Goal: Task Accomplishment & Management: Manage account settings

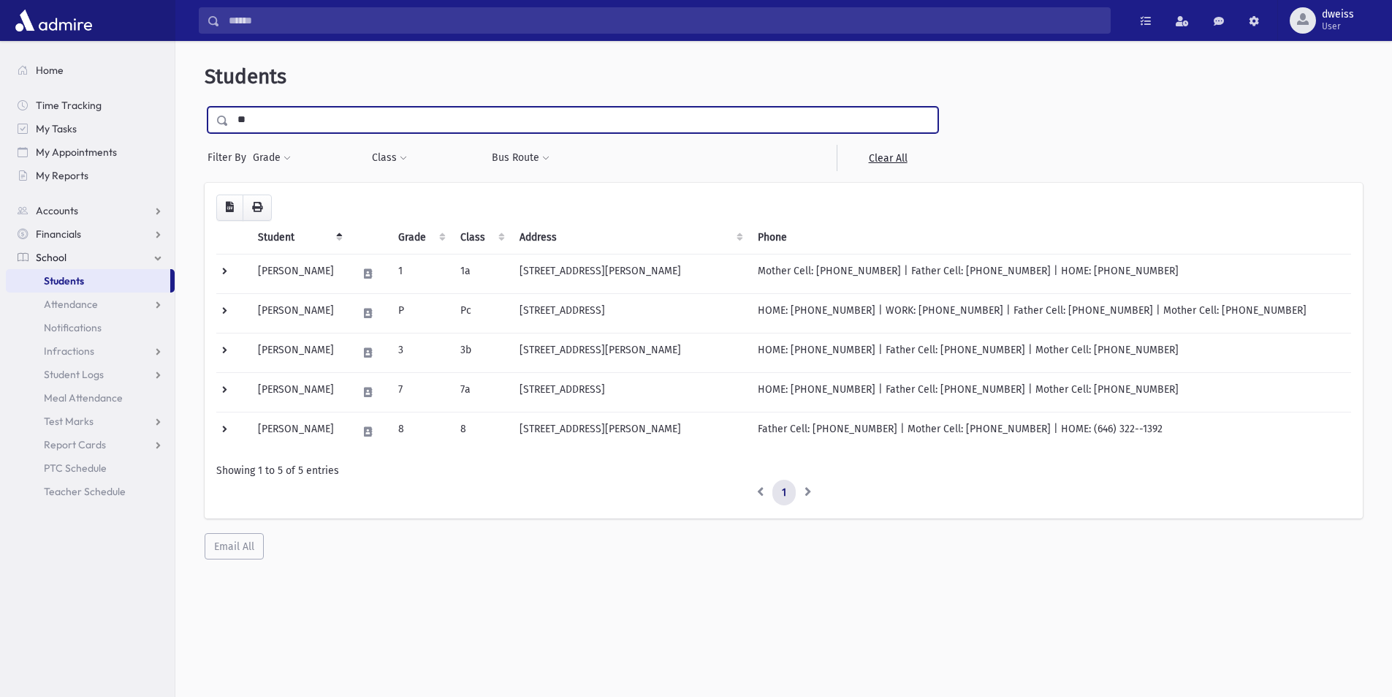
type input "*"
type input "****"
click at [205, 107] on input "submit" at bounding box center [225, 117] width 41 height 20
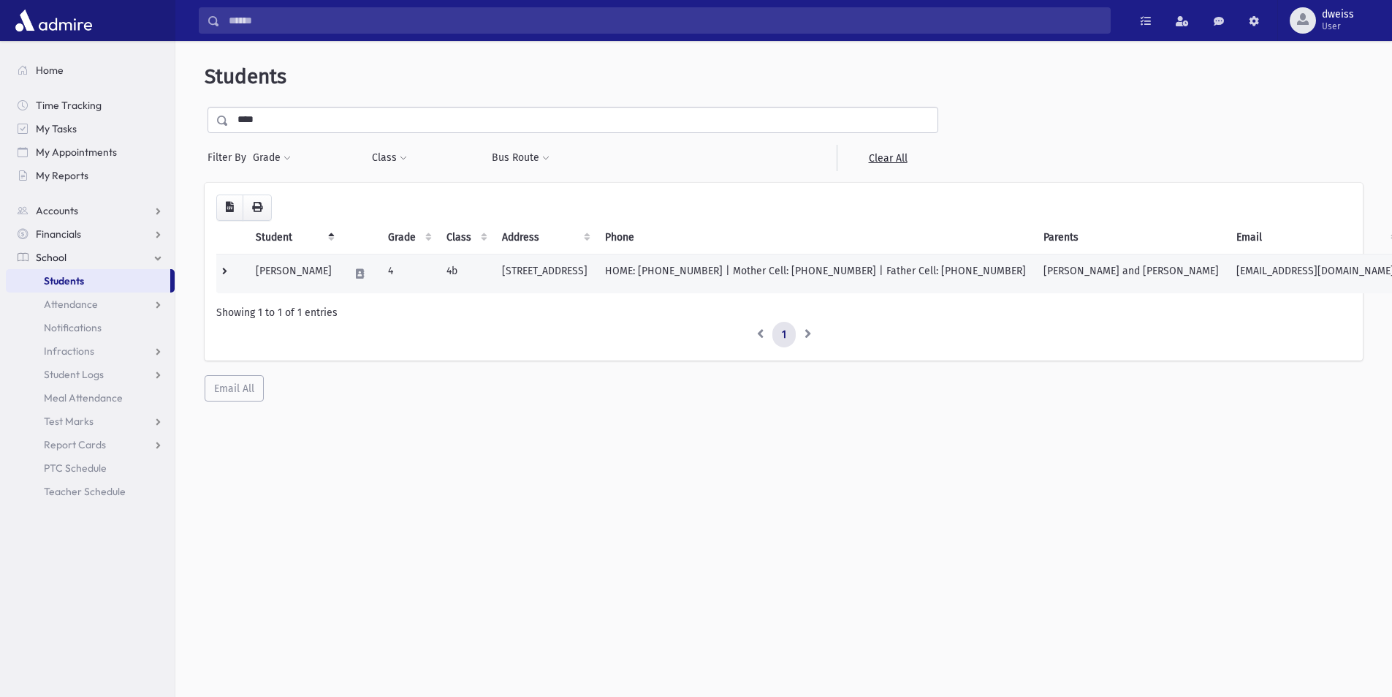
click at [565, 281] on td "1670 Hidden Lane Lakewood, NJ 08701" at bounding box center [544, 273] width 103 height 39
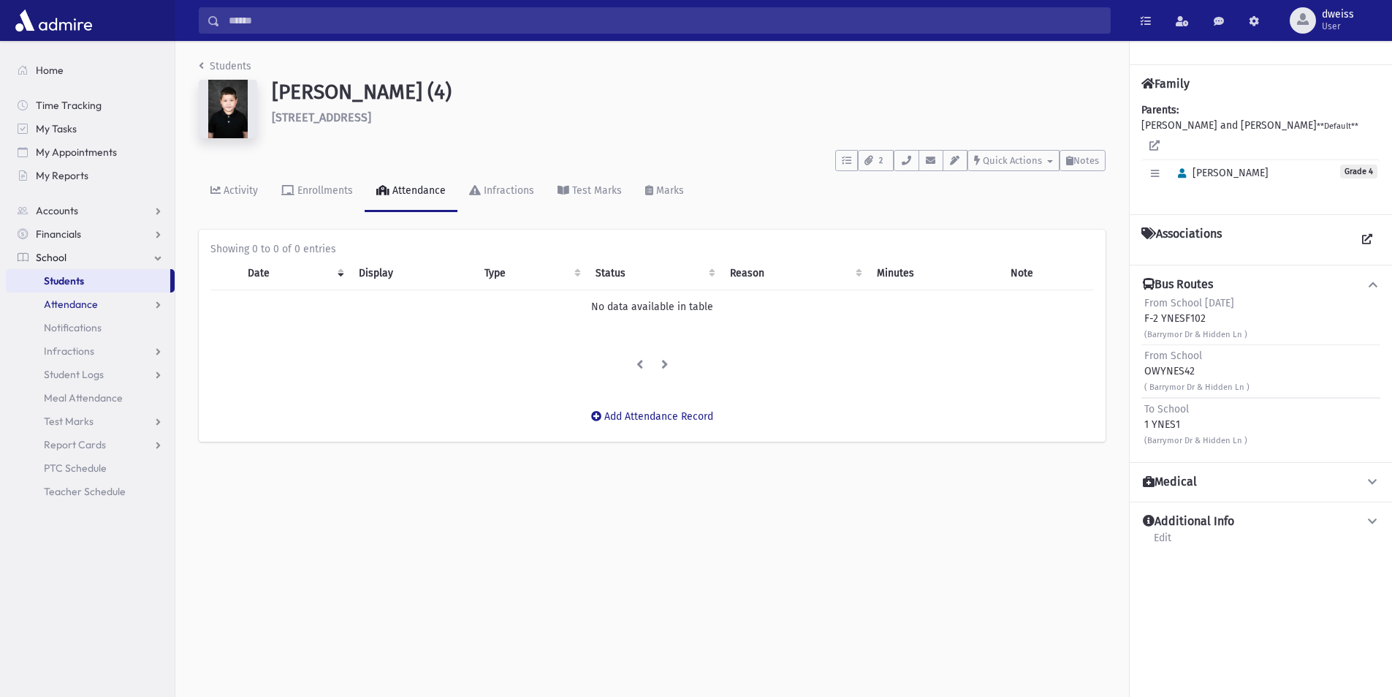
click at [75, 305] on span "Attendance" at bounding box center [71, 303] width 54 height 13
click at [82, 322] on link "Entry" at bounding box center [90, 327] width 169 height 23
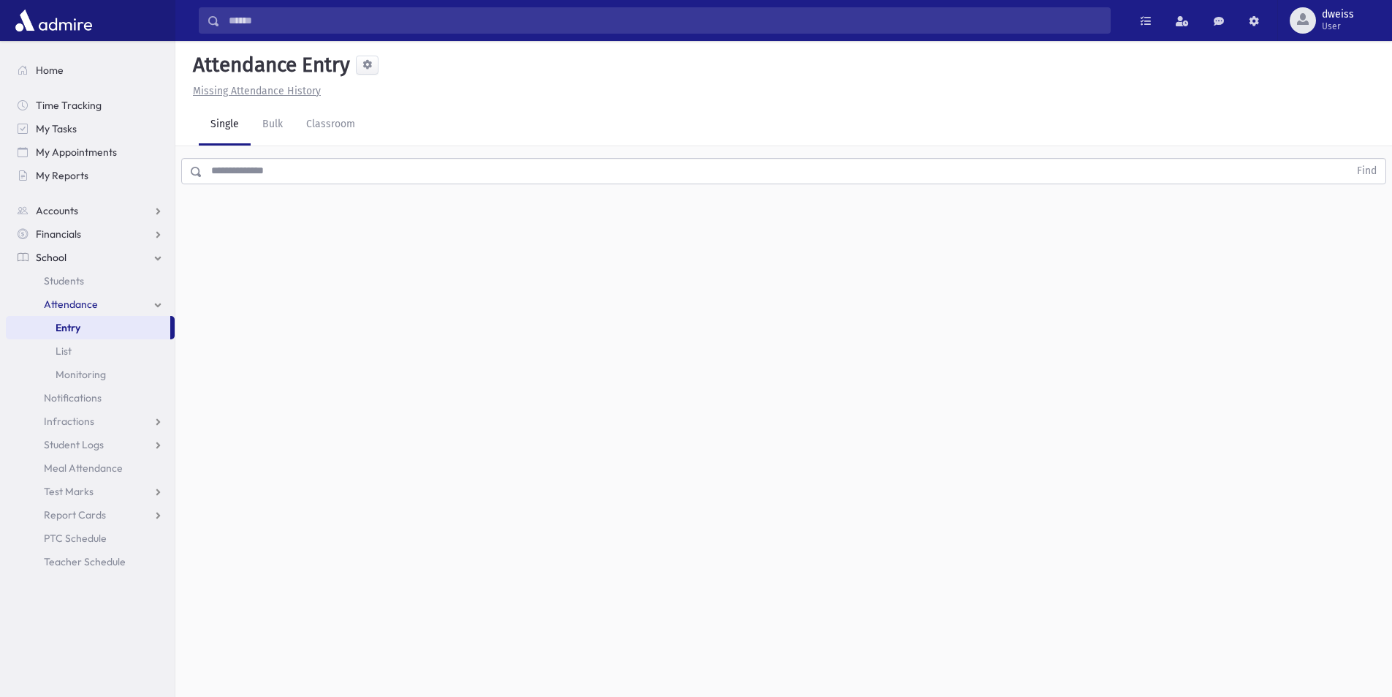
click at [257, 174] on input "text" at bounding box center [775, 171] width 1147 height 26
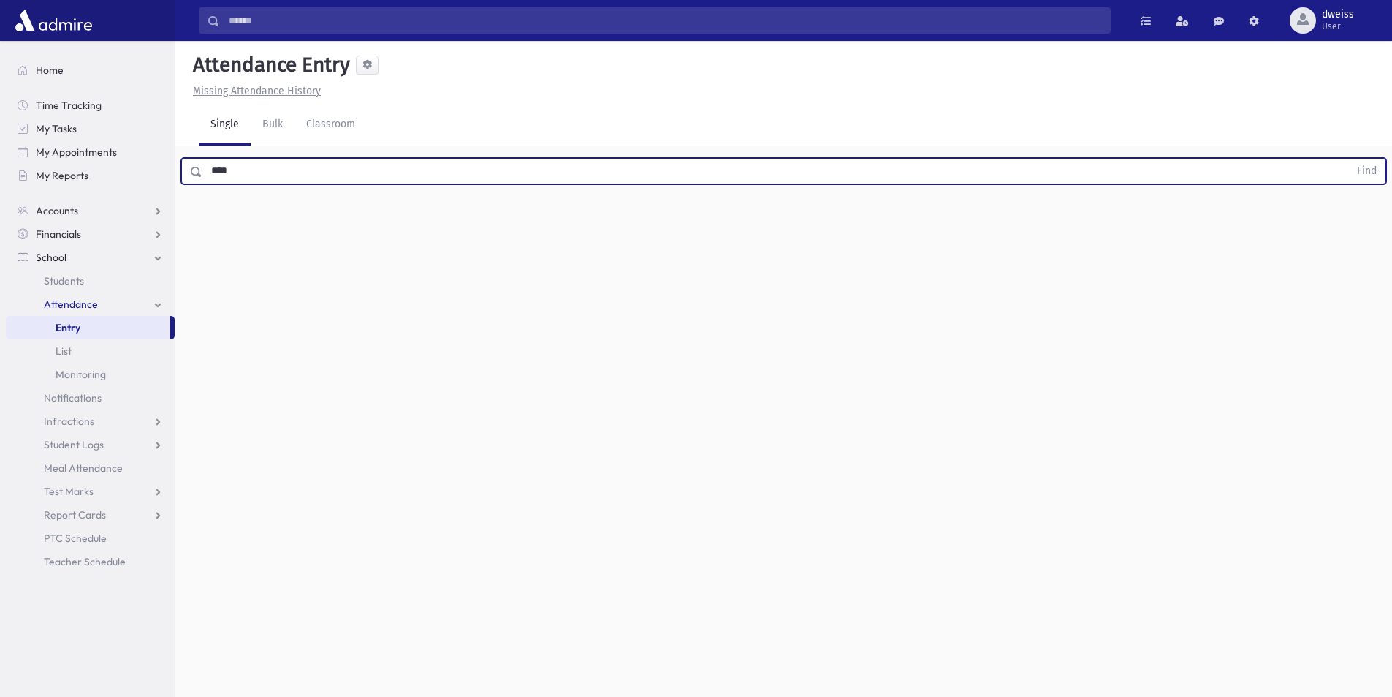
type input "****"
click at [1348, 159] on button "Find" at bounding box center [1366, 171] width 37 height 25
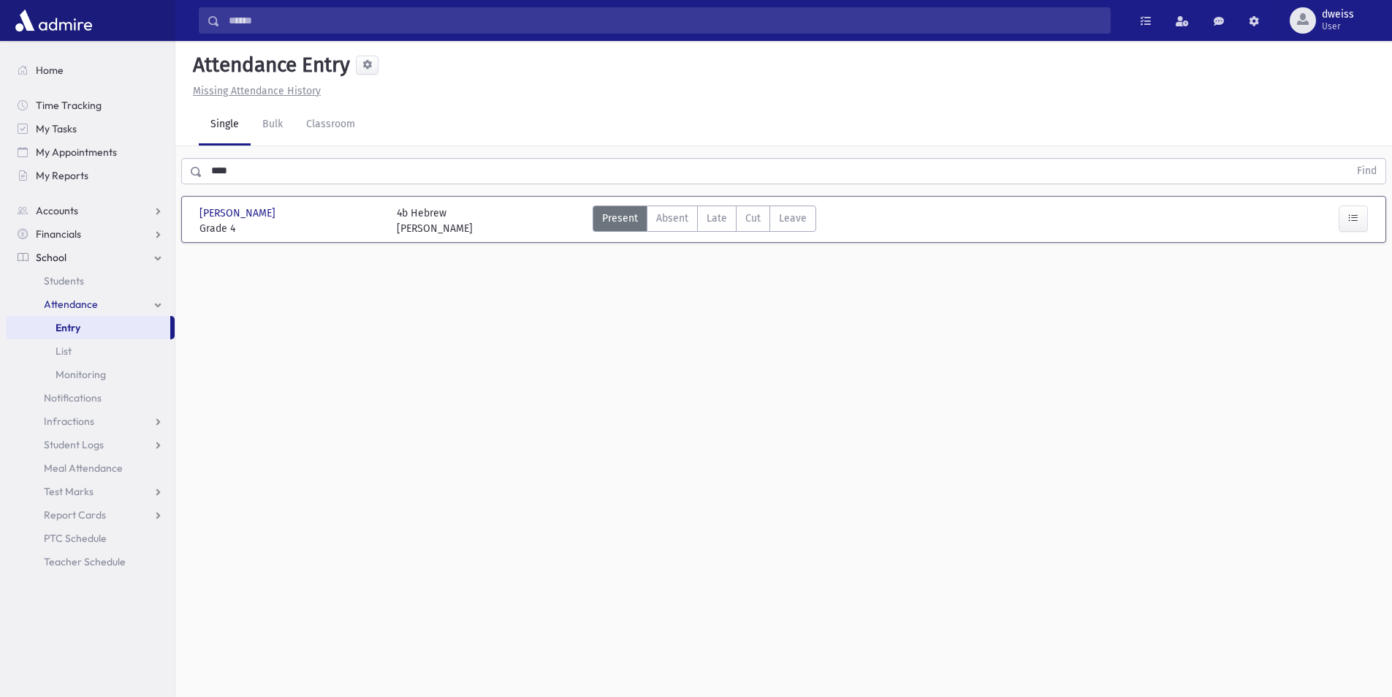
drag, startPoint x: 482, startPoint y: 226, endPoint x: 389, endPoint y: 217, distance: 93.2
click at [390, 217] on div "4b Hebrew Rabbi Serebrowski" at bounding box center [488, 220] width 197 height 31
drag, startPoint x: 267, startPoint y: 217, endPoint x: 194, endPoint y: 210, distance: 73.5
click at [194, 210] on div "Kohl, Shmuel Kohl, Shmuel Grade 4" at bounding box center [290, 220] width 197 height 31
click at [262, 219] on span "Kohl, Shmuel" at bounding box center [239, 212] width 79 height 15
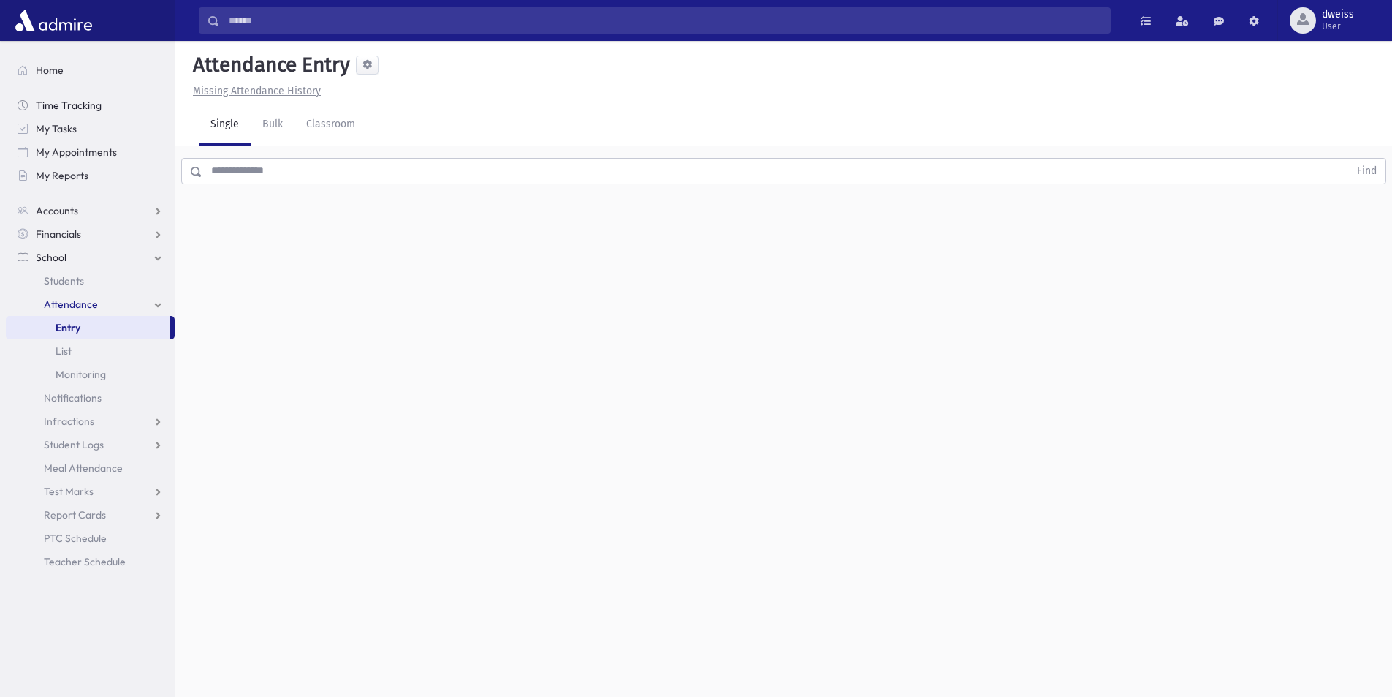
click at [62, 102] on span "Time Tracking" at bounding box center [69, 105] width 66 height 13
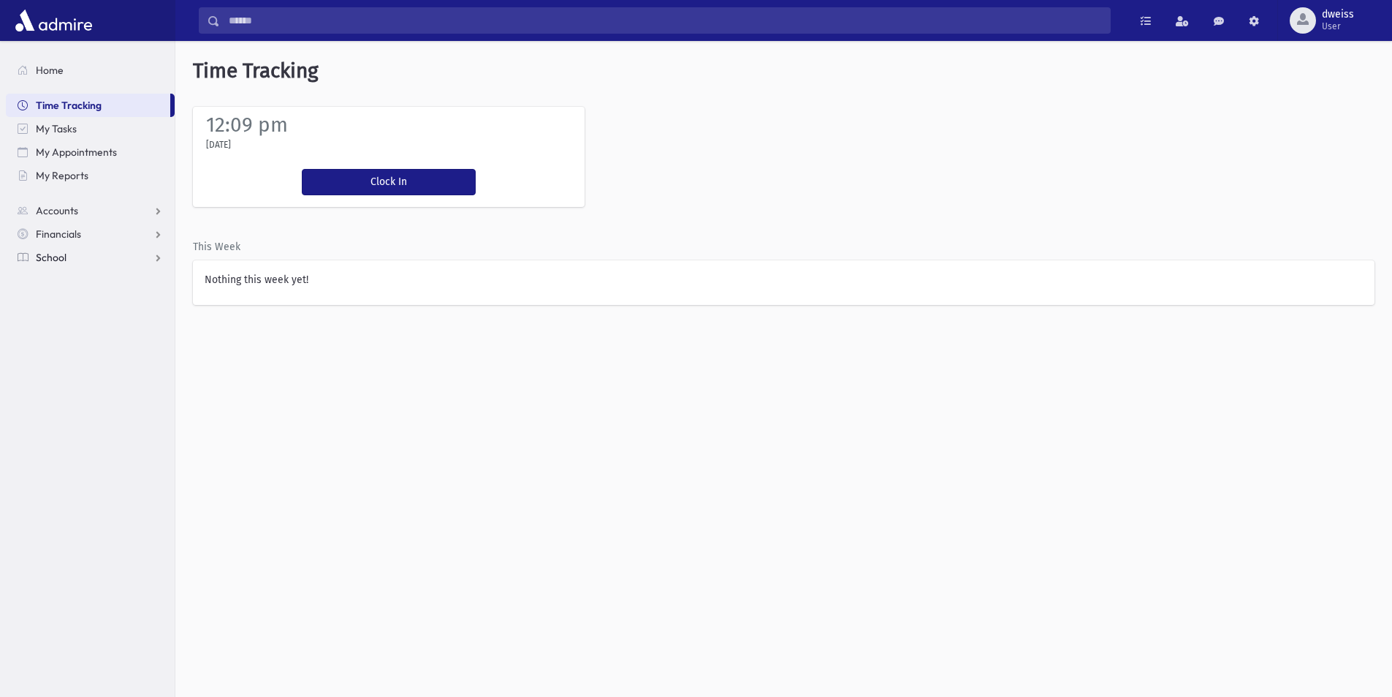
click at [74, 249] on link "School" at bounding box center [90, 257] width 169 height 23
drag, startPoint x: 70, startPoint y: 277, endPoint x: 63, endPoint y: 280, distance: 7.9
click at [63, 280] on span "Students" at bounding box center [64, 280] width 40 height 13
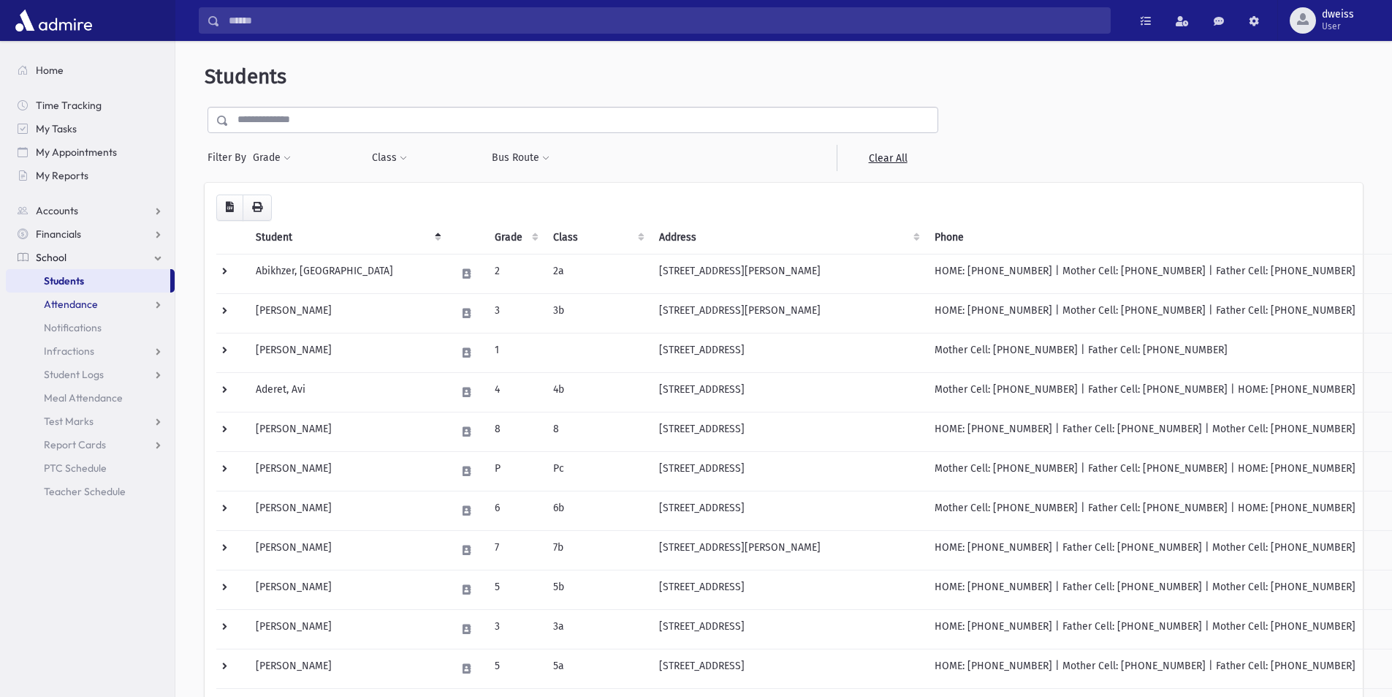
click at [61, 309] on span "Attendance" at bounding box center [71, 303] width 54 height 13
click at [84, 325] on link "Entry" at bounding box center [90, 327] width 169 height 23
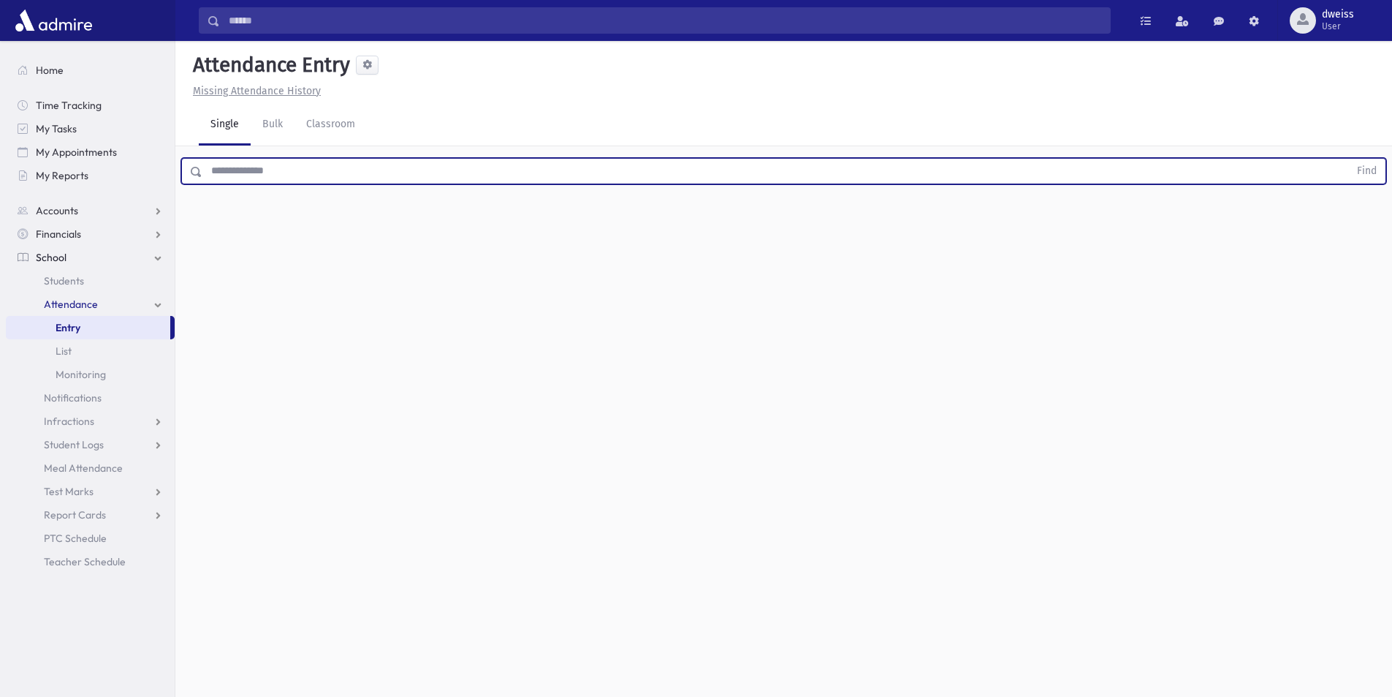
click at [240, 167] on input "text" at bounding box center [775, 171] width 1147 height 26
type input "*********"
click at [1348, 159] on button "Find" at bounding box center [1366, 171] width 37 height 25
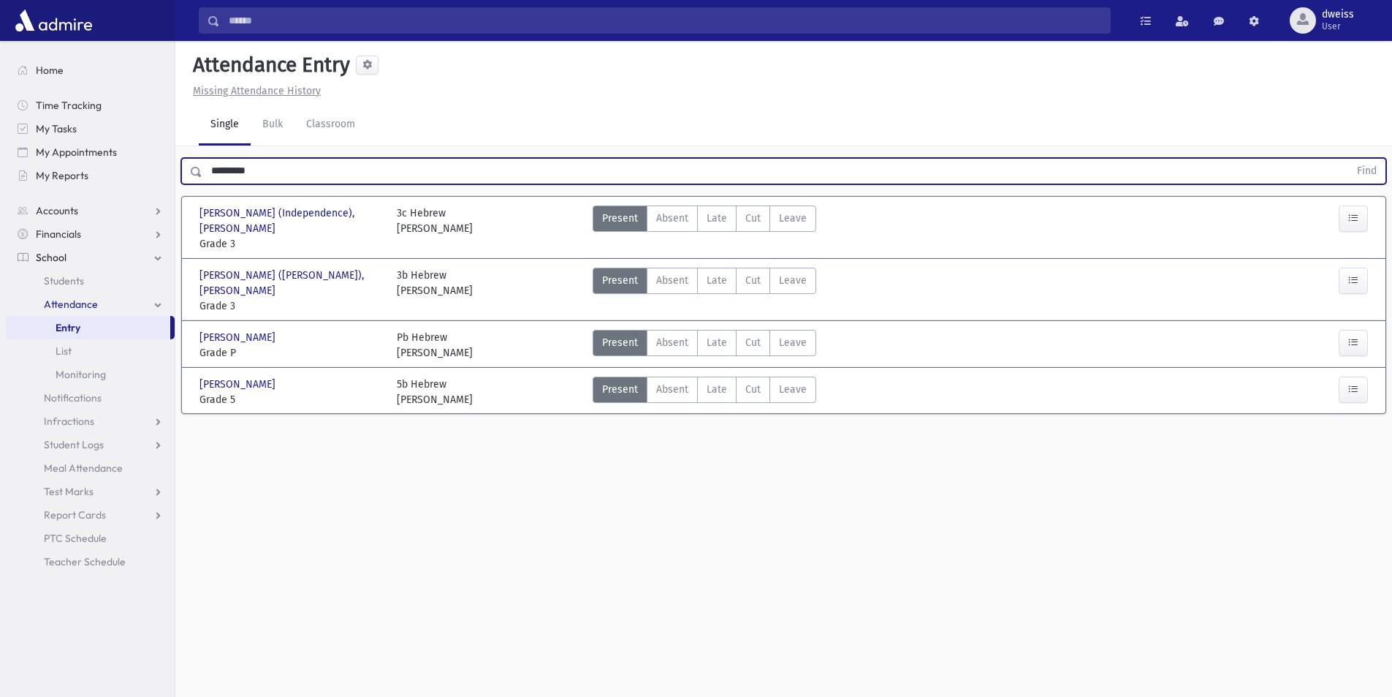
click at [487, 330] on div "Pb Hebrew Rabbi Weiss" at bounding box center [488, 345] width 197 height 31
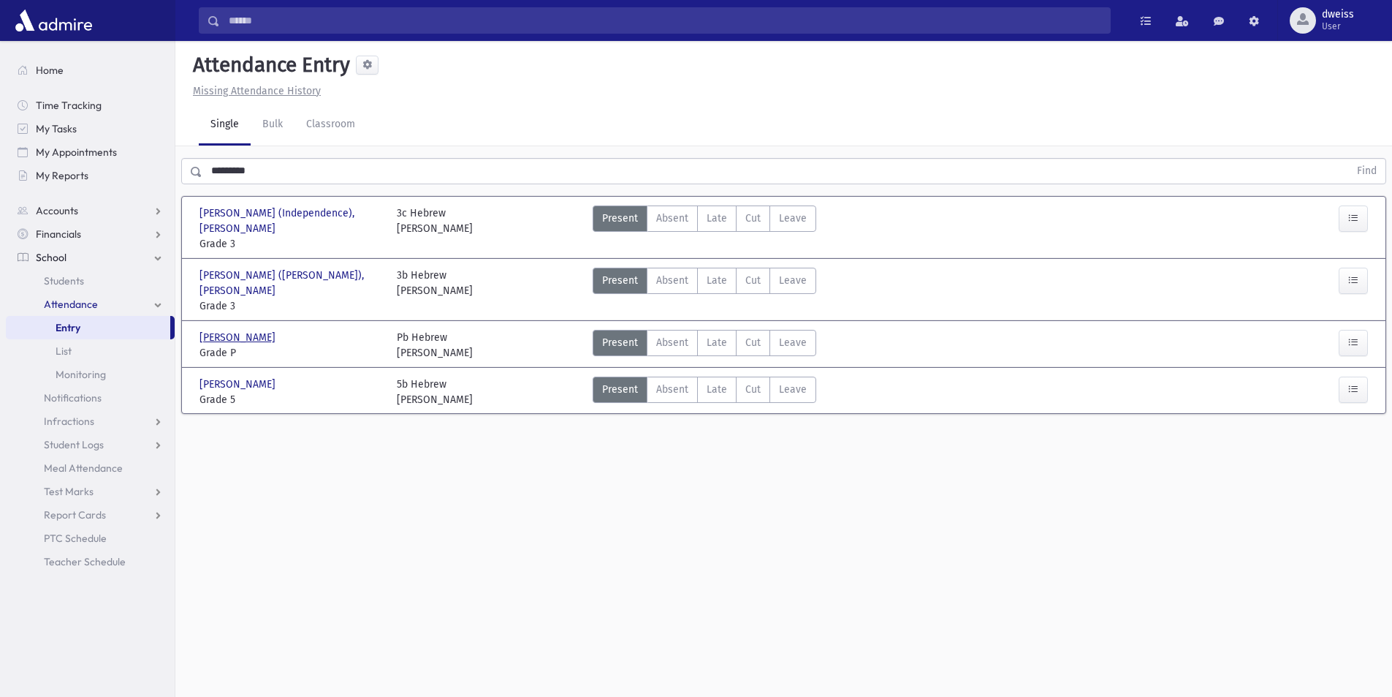
click at [276, 330] on span "[PERSON_NAME]" at bounding box center [239, 337] width 79 height 15
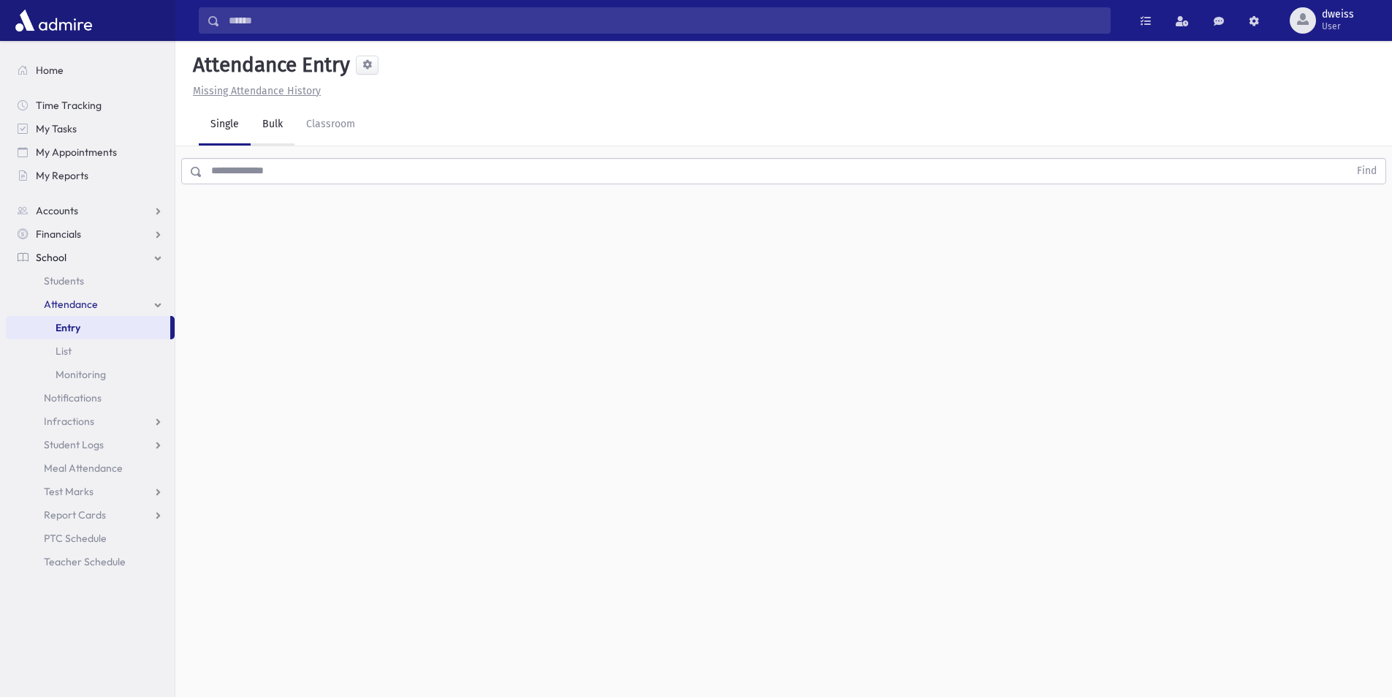
click at [276, 132] on link "Bulk" at bounding box center [273, 125] width 44 height 41
click at [221, 129] on link "Single" at bounding box center [225, 125] width 52 height 41
click at [59, 279] on span "Students" at bounding box center [64, 280] width 40 height 13
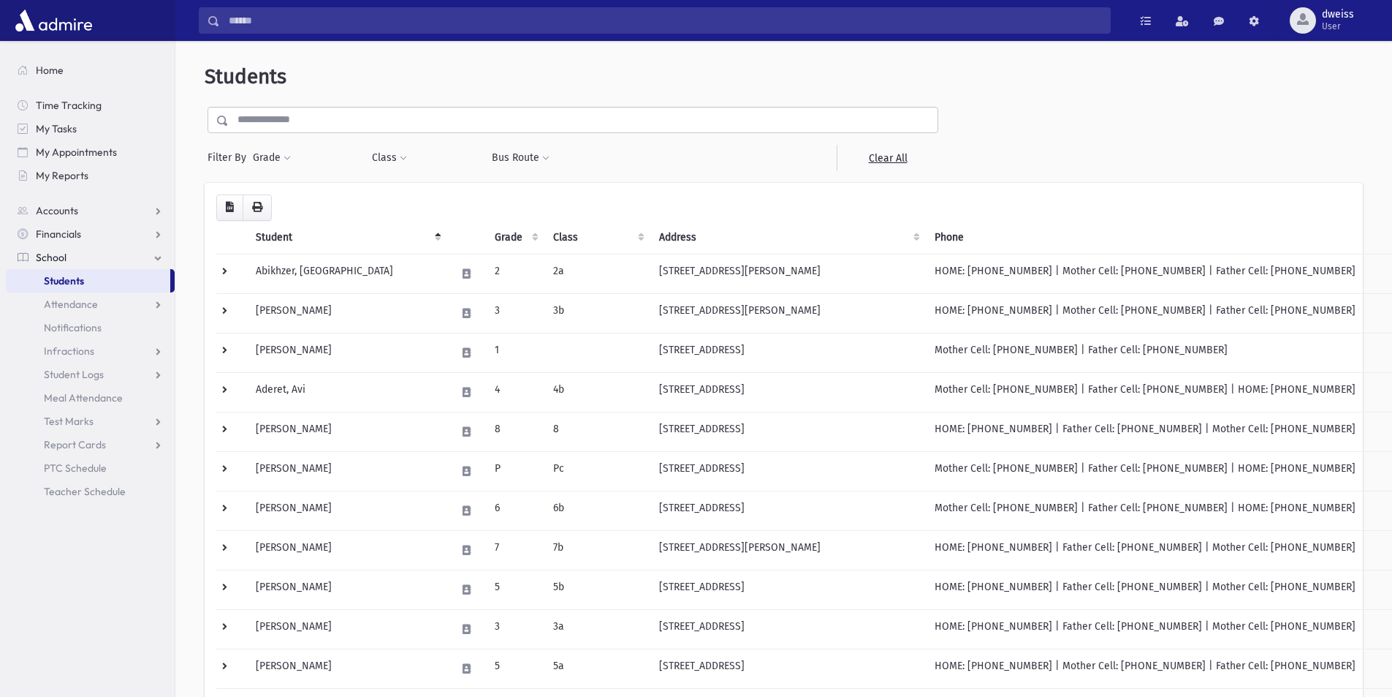
click at [284, 124] on input "text" at bounding box center [583, 120] width 709 height 26
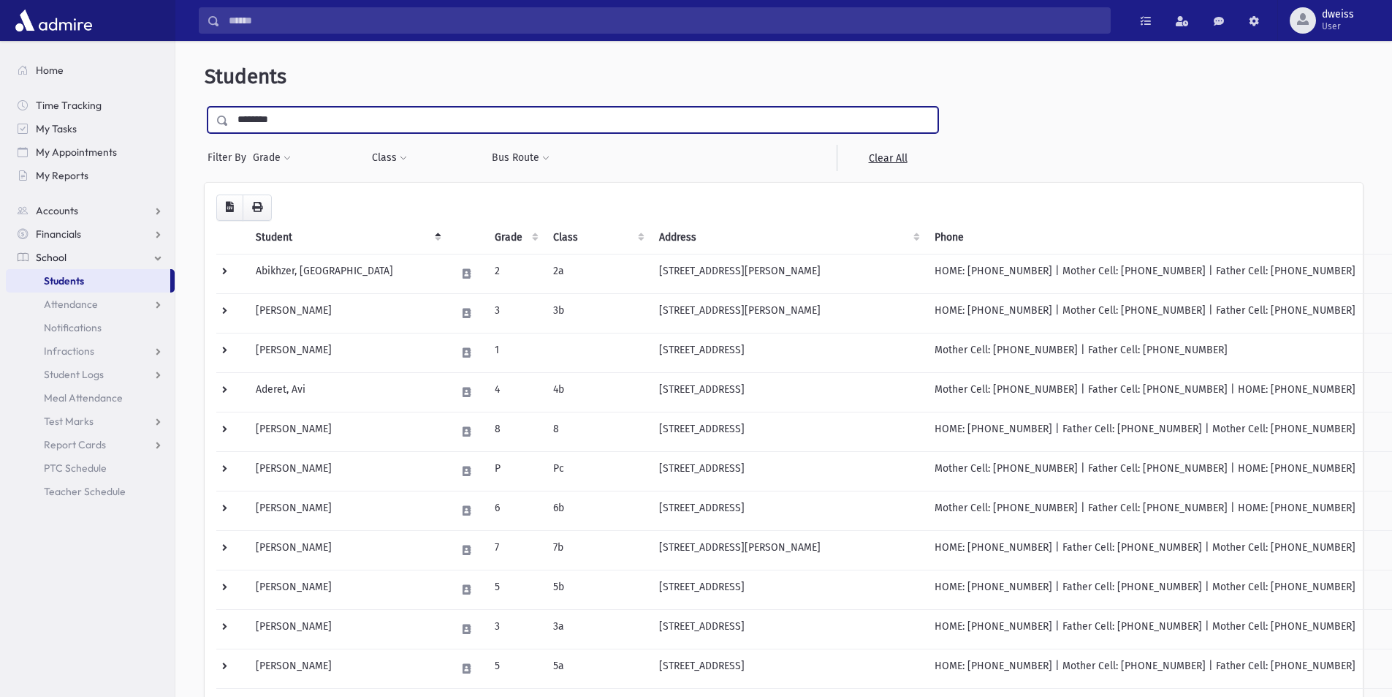
type input "********"
click at [205, 107] on input "submit" at bounding box center [225, 117] width 41 height 20
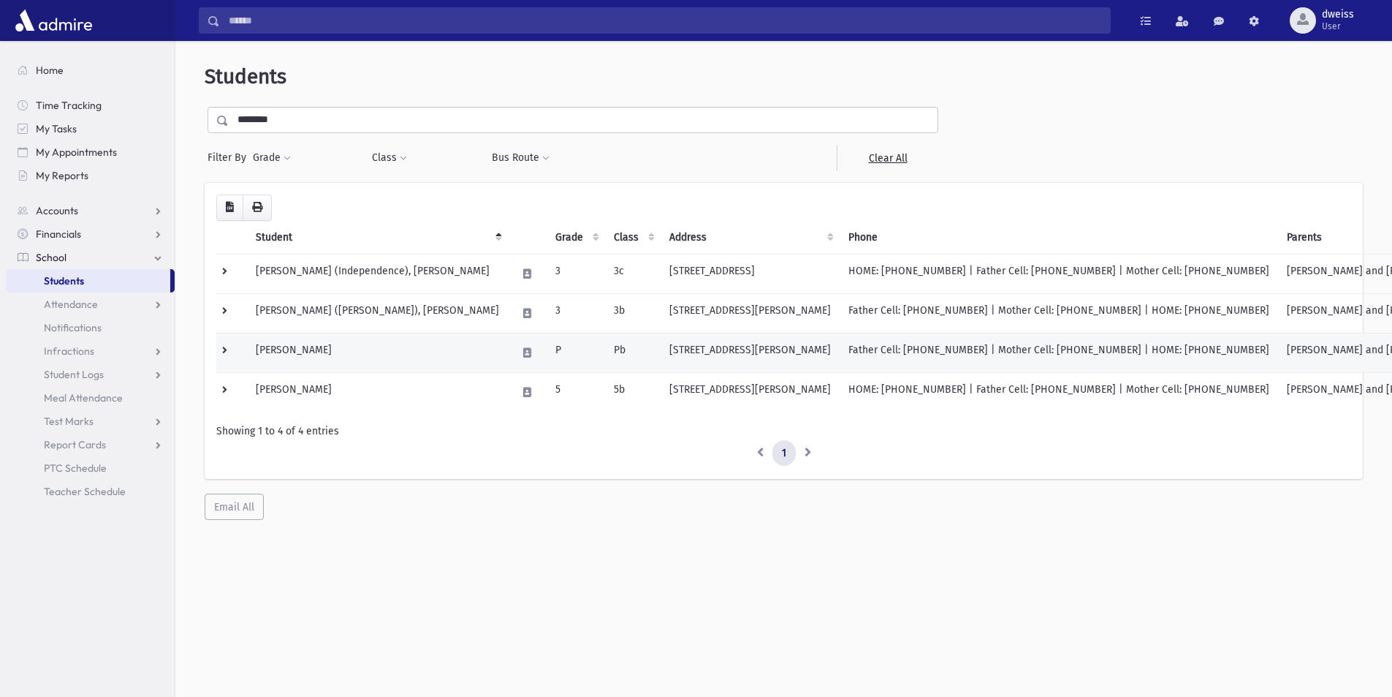
click at [547, 351] on td "P" at bounding box center [576, 352] width 58 height 39
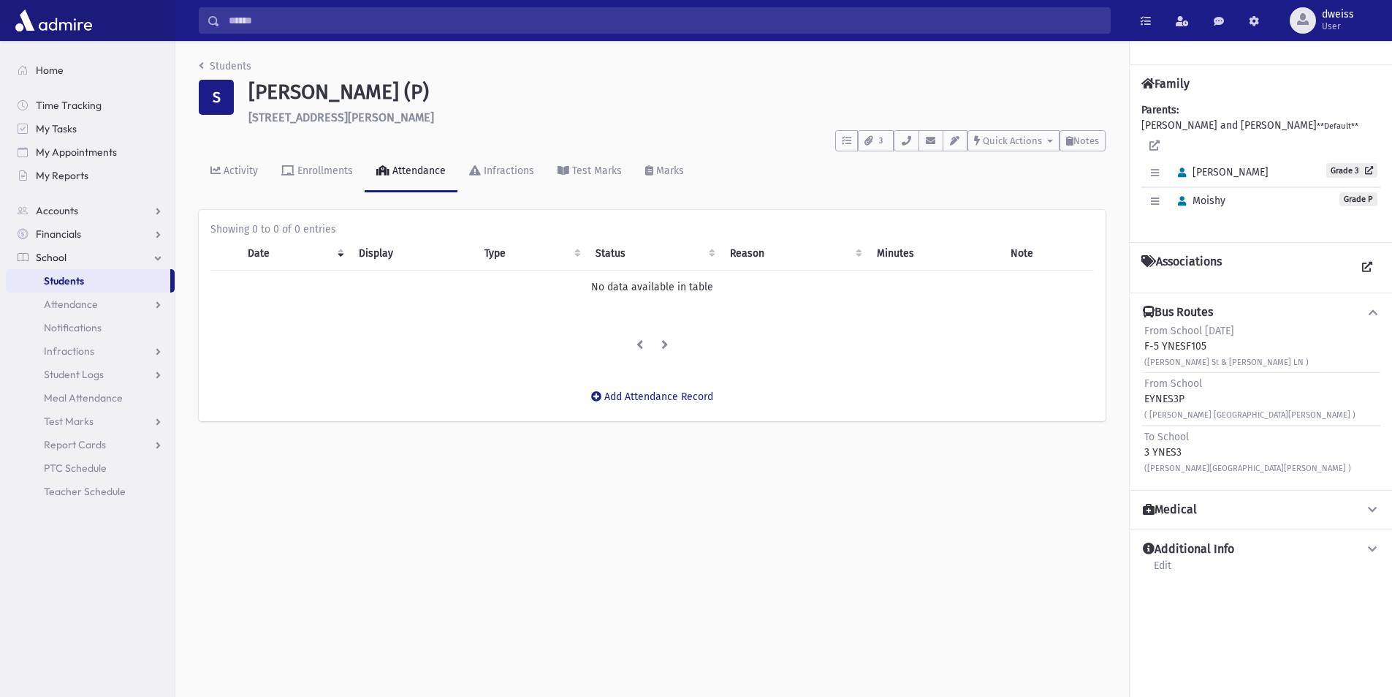
drag, startPoint x: 1210, startPoint y: 332, endPoint x: 1145, endPoint y: 333, distance: 65.8
click at [1145, 333] on div "From School [DATE] F-5 YNESF105 ([PERSON_NAME] St & [PERSON_NAME] LN )" at bounding box center [1227, 346] width 164 height 46
click at [1180, 331] on div "From School Friday F-5 YNESF105 (Blanche St & TRUDY LN )" at bounding box center [1227, 346] width 164 height 46
click at [102, 286] on link "Students" at bounding box center [88, 280] width 164 height 23
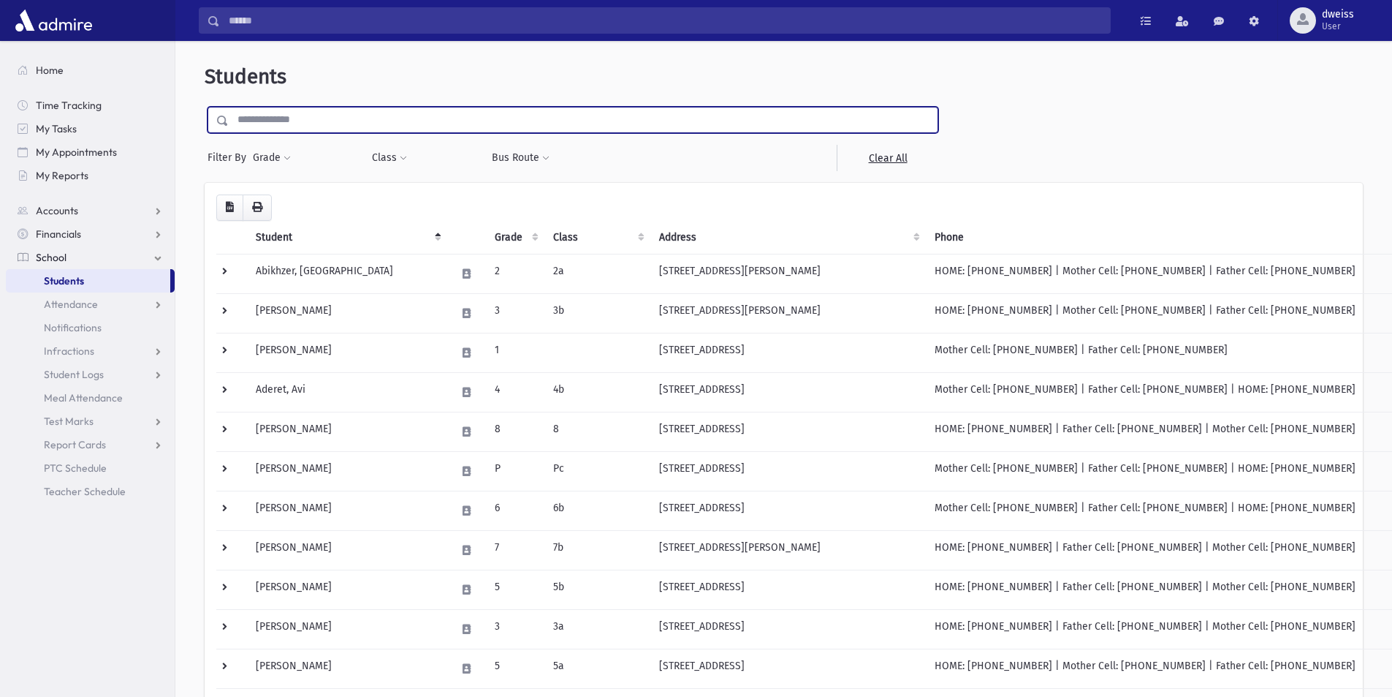
click at [284, 120] on input "text" at bounding box center [583, 120] width 709 height 26
type input "****"
click at [205, 107] on input "submit" at bounding box center [225, 117] width 41 height 20
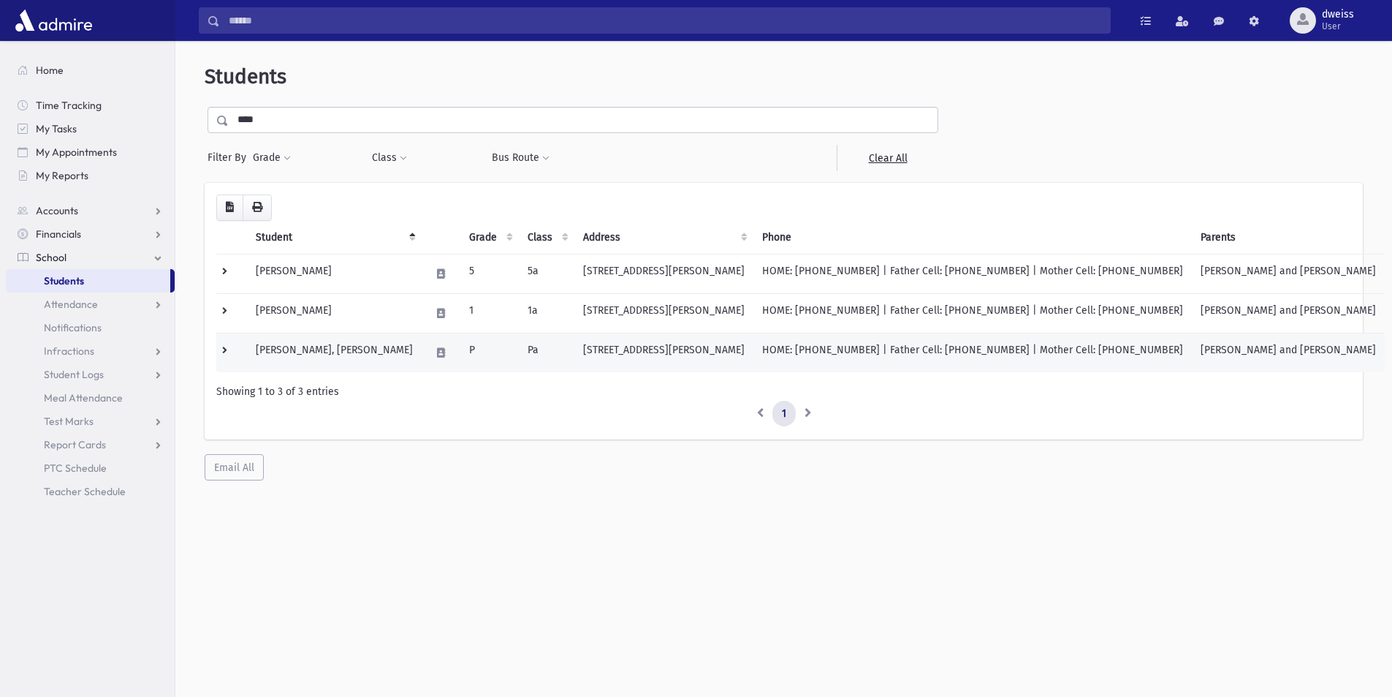
click at [519, 353] on td "Pa" at bounding box center [547, 352] width 56 height 39
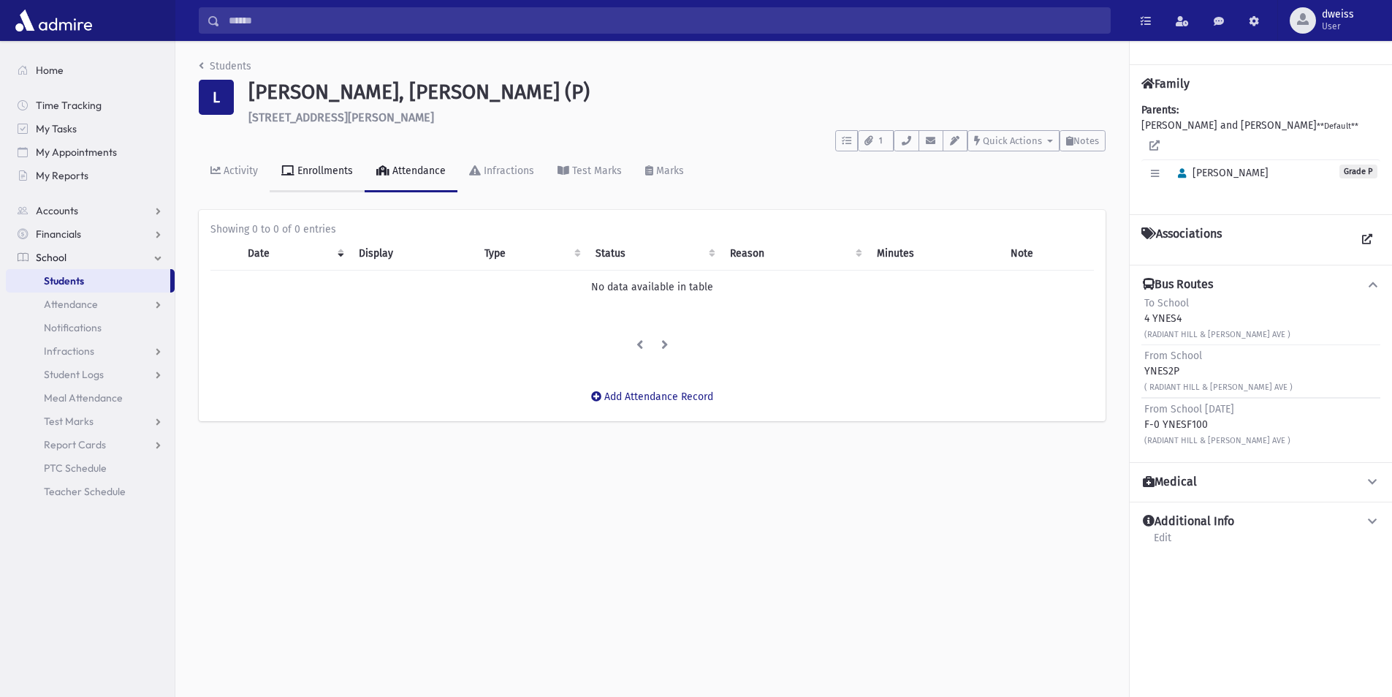
click at [289, 170] on icon at bounding box center [287, 170] width 13 height 10
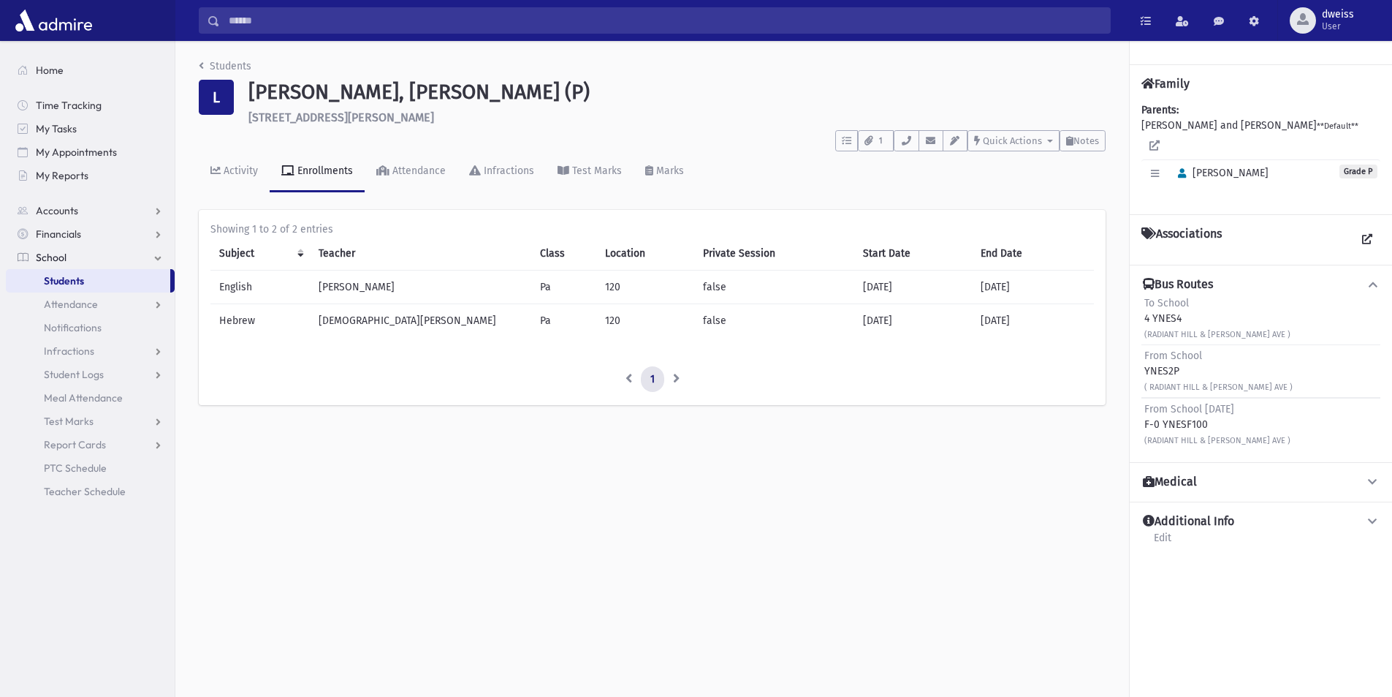
click at [247, 9] on input "Search" at bounding box center [665, 20] width 890 height 26
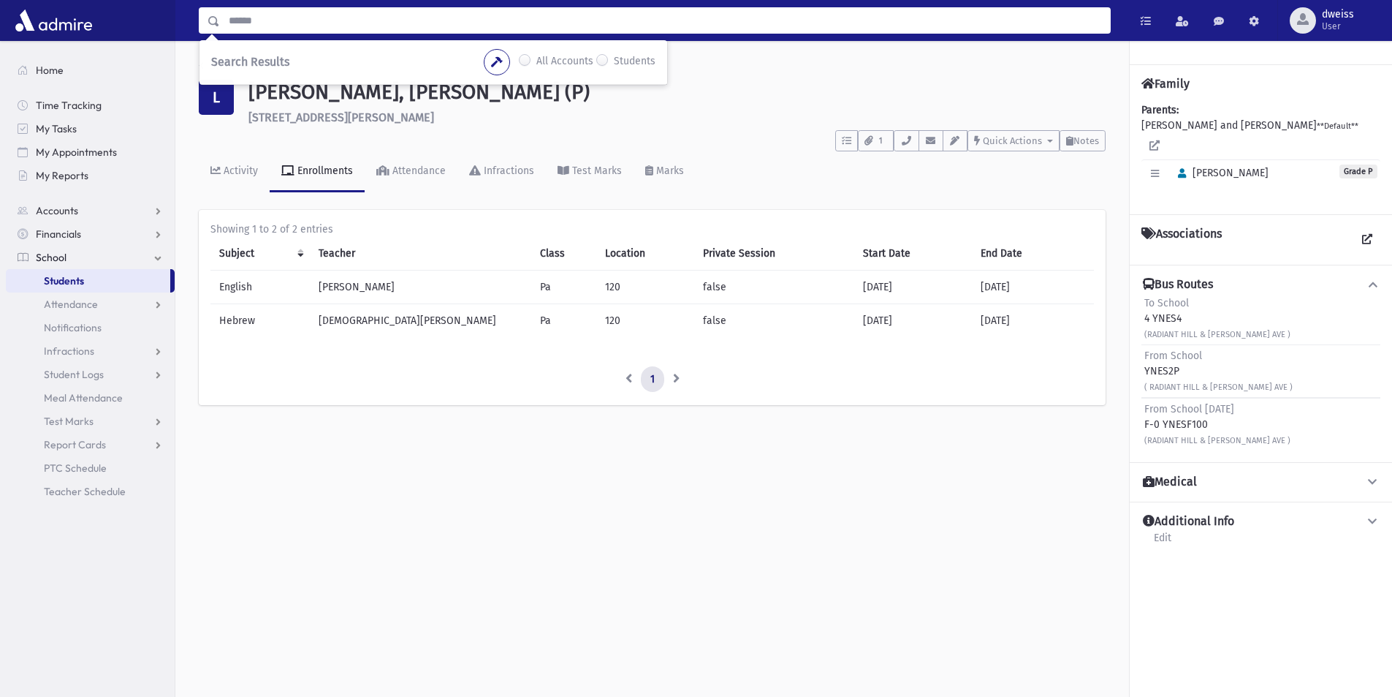
click at [183, 91] on div "Students L [PERSON_NAME], [PERSON_NAME] (P) [STREET_ADDRESS][PERSON_NAME] **** …" at bounding box center [652, 239] width 954 height 396
